Goal: Transaction & Acquisition: Obtain resource

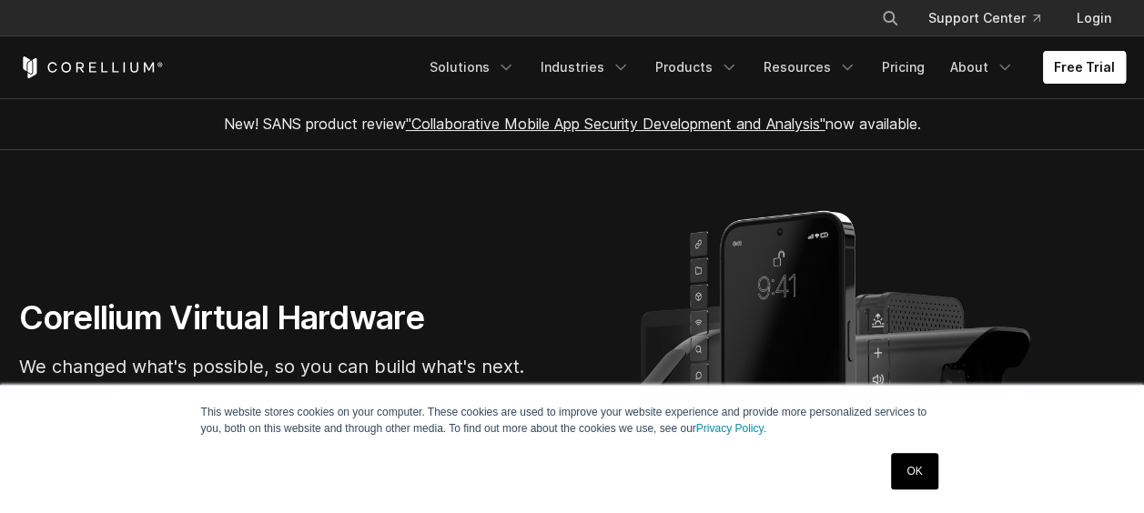
click at [1089, 66] on link "Free Trial" at bounding box center [1084, 67] width 83 height 33
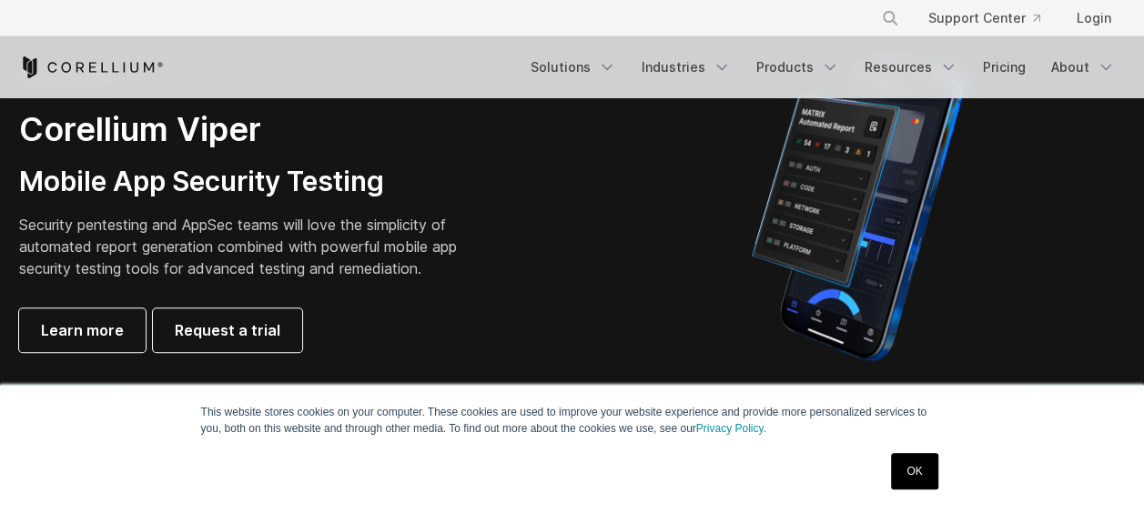
scroll to position [478, 0]
click at [914, 479] on link "OK" at bounding box center [914, 471] width 46 height 36
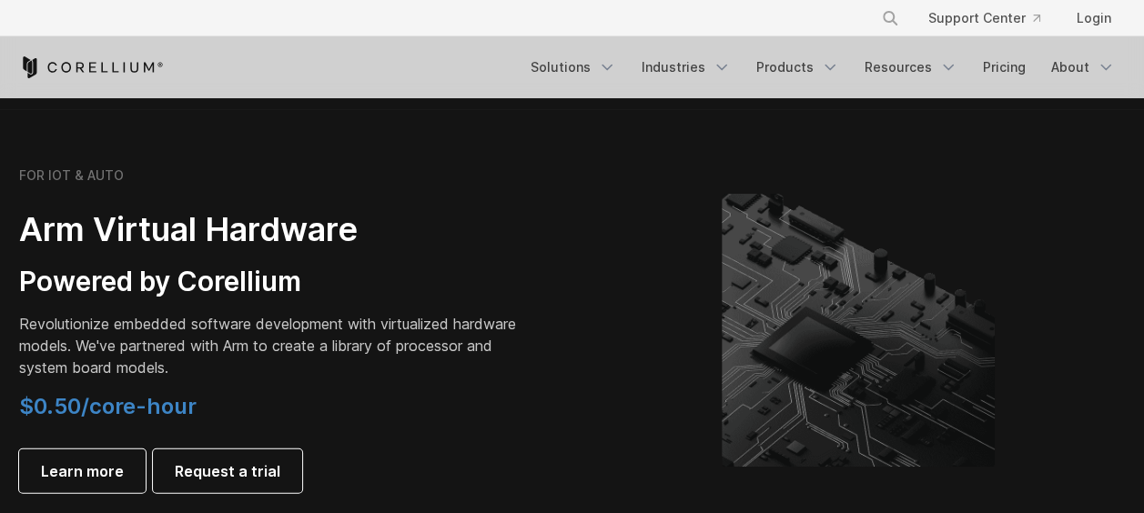
scroll to position [2103, 0]
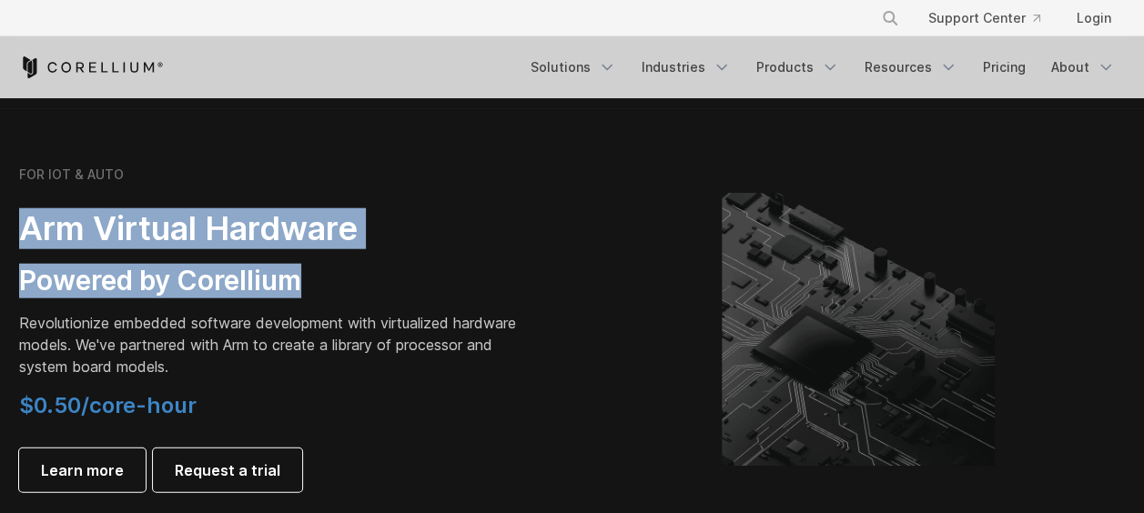
drag, startPoint x: 28, startPoint y: 228, endPoint x: 310, endPoint y: 270, distance: 284.5
click at [310, 270] on div "FOR IOT & AUTO Arm Virtual Hardware Powered by Corellium Revolutionize embedded…" at bounding box center [274, 330] width 510 height 326
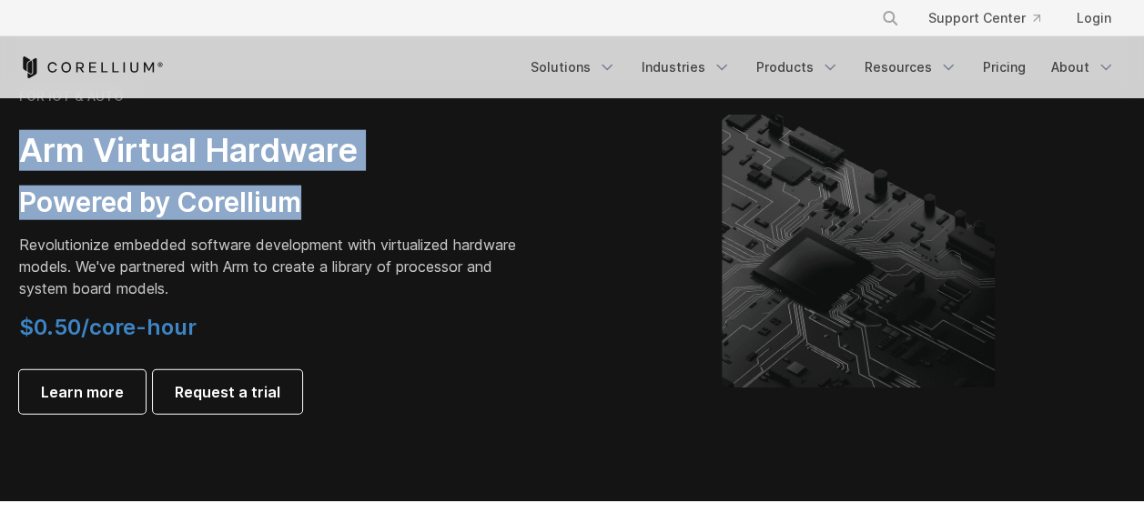
scroll to position [2180, 0]
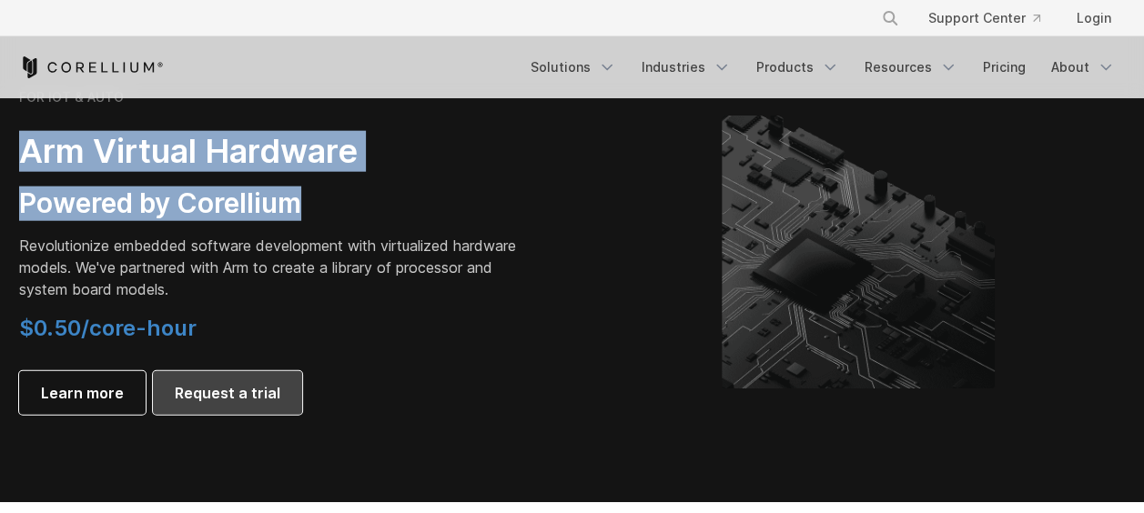
click at [282, 382] on link "Request a trial" at bounding box center [227, 393] width 149 height 44
click at [260, 383] on span "Request a trial" at bounding box center [228, 393] width 106 height 22
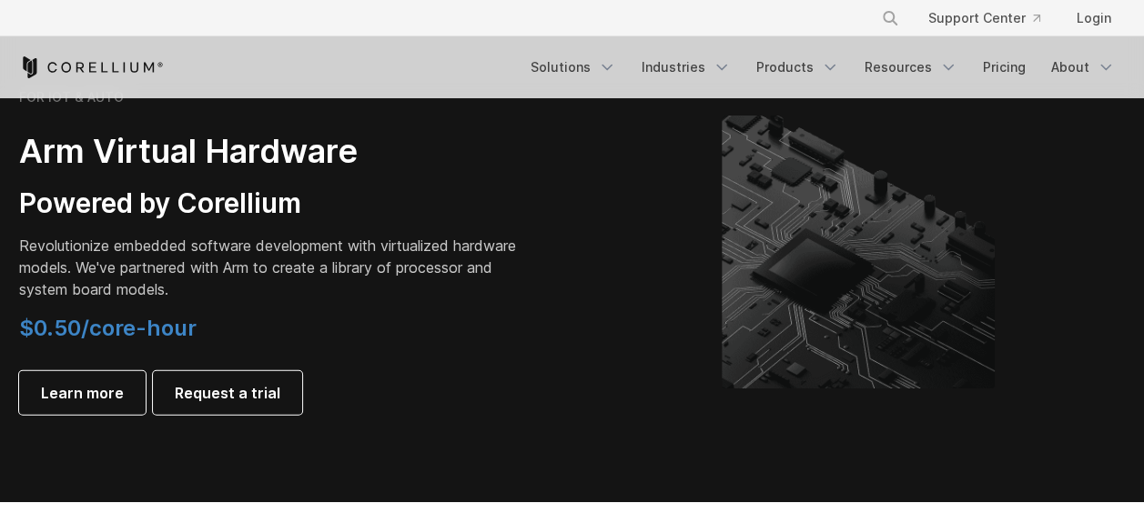
click at [565, 279] on div "FOR IOT & AUTO Arm Virtual Hardware Powered by Corellium Revolutionize embedded…" at bounding box center [287, 252] width 572 height 326
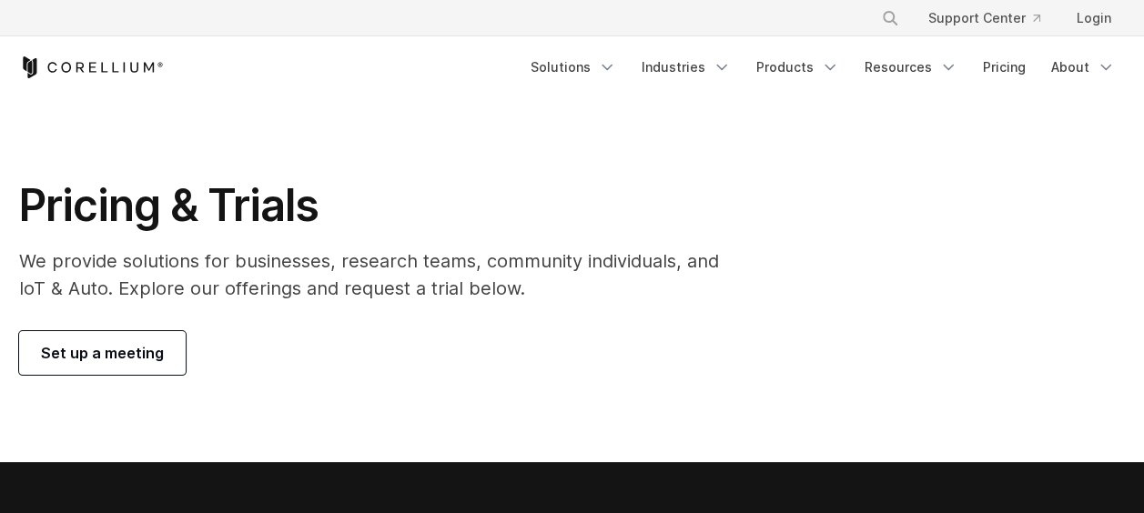
scroll to position [0, 0]
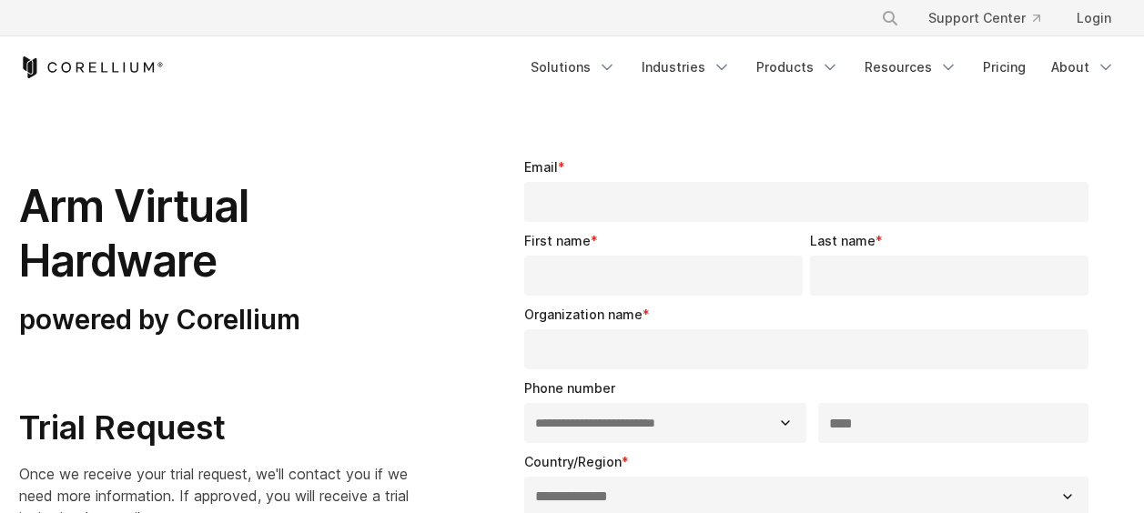
select select "**"
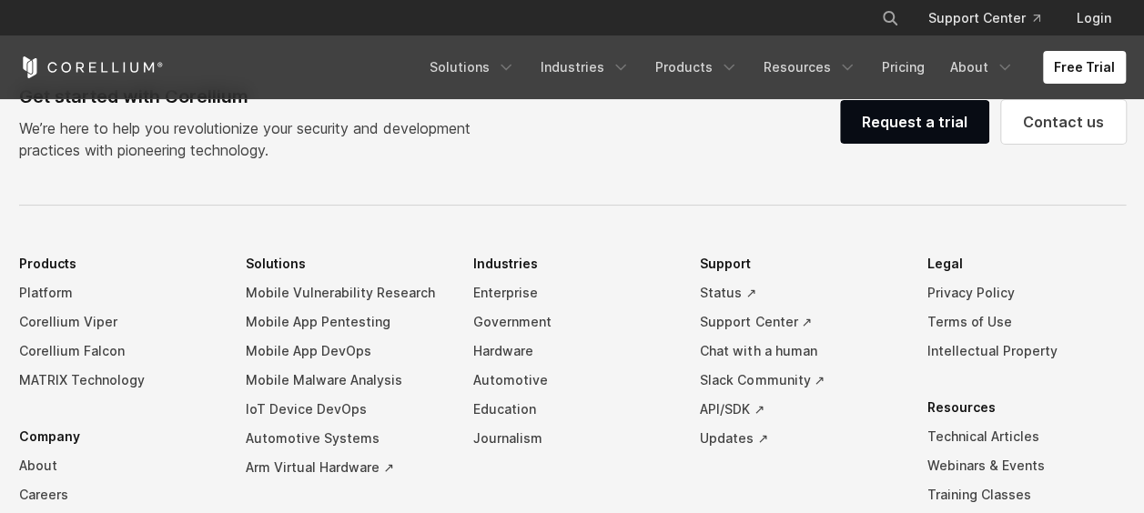
scroll to position [4023, 0]
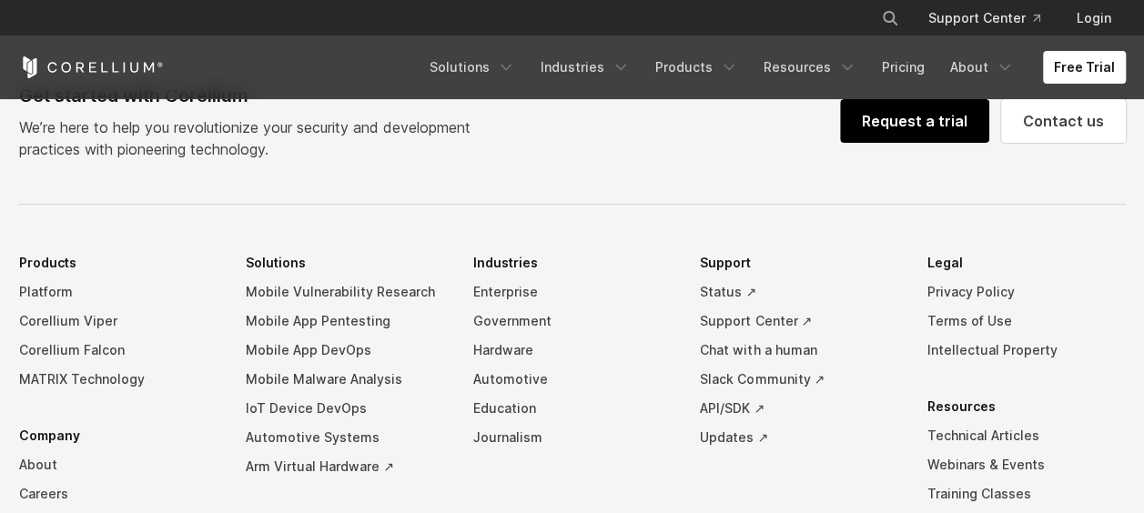
click at [898, 143] on link "Request a trial" at bounding box center [914, 121] width 149 height 44
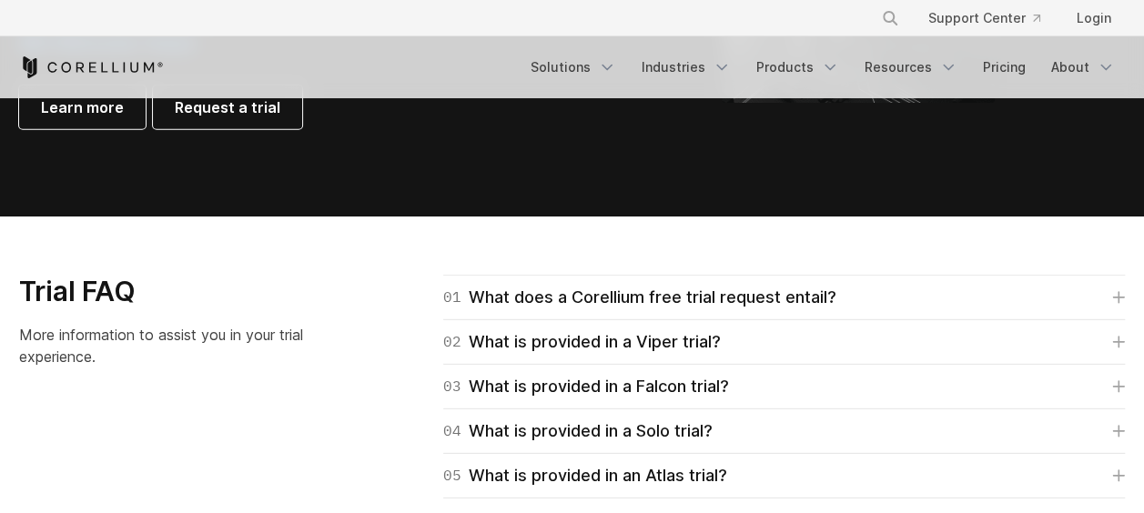
scroll to position [2487, 0]
